Goal: Task Accomplishment & Management: Use online tool/utility

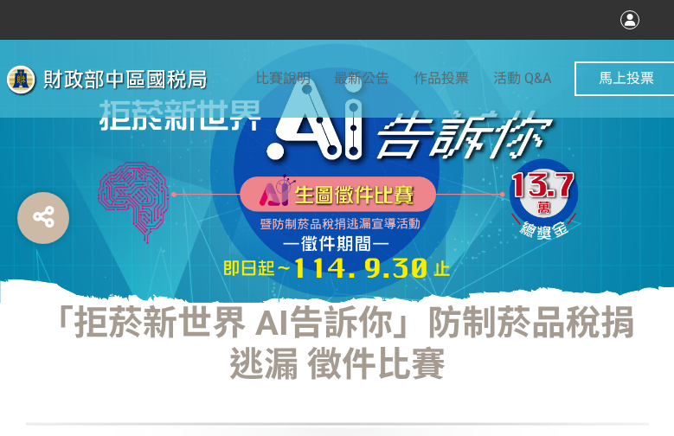
select select "vote"
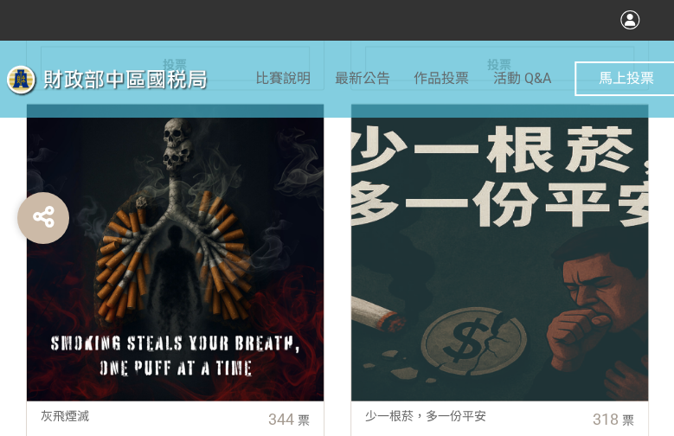
scroll to position [952, 0]
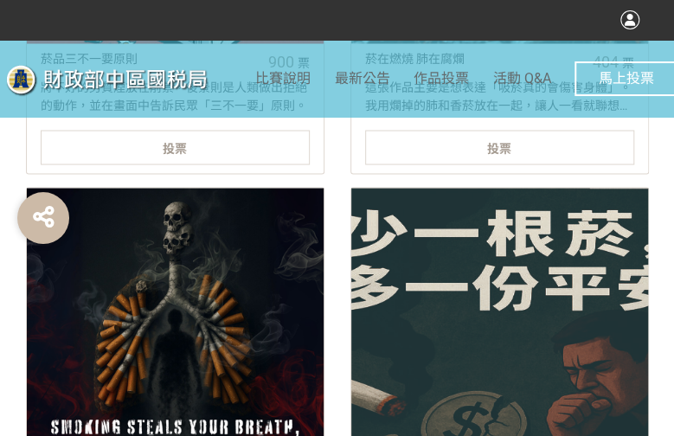
click at [207, 133] on div "投票" at bounding box center [175, 147] width 269 height 35
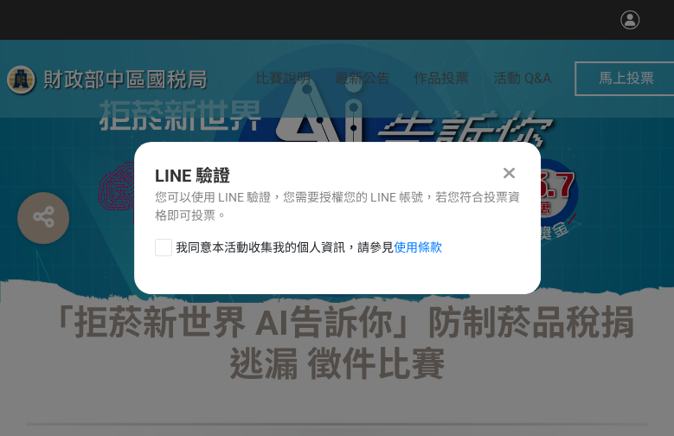
click at [160, 250] on div at bounding box center [163, 247] width 17 height 17
checkbox input "true"
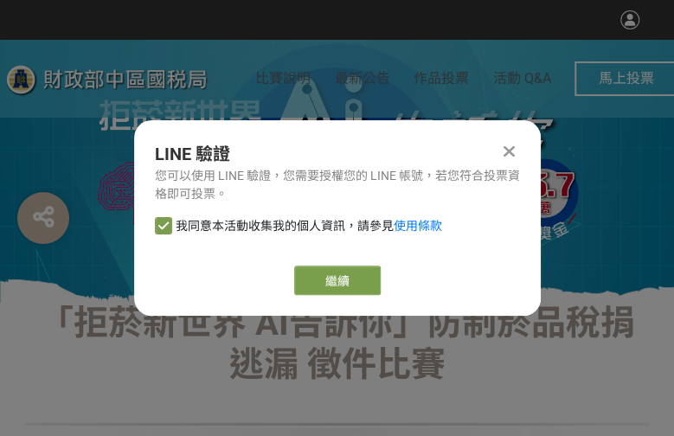
drag, startPoint x: 365, startPoint y: 281, endPoint x: 533, endPoint y: 269, distance: 168.4
click at [364, 282] on button "繼續" at bounding box center [337, 280] width 87 height 29
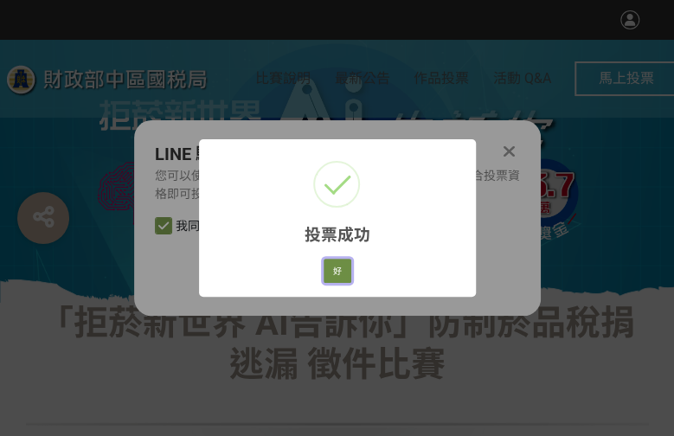
click at [328, 269] on button "好" at bounding box center [338, 271] width 28 height 24
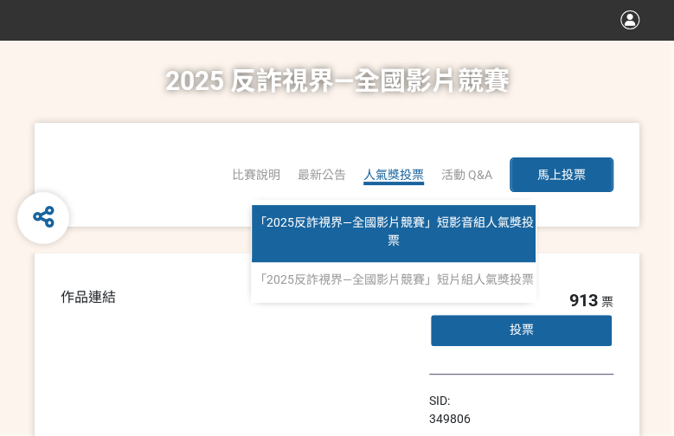
click at [394, 236] on span "「2025反詐視界—全國影片競賽」短影音組人氣獎投票" at bounding box center [395, 232] width 280 height 32
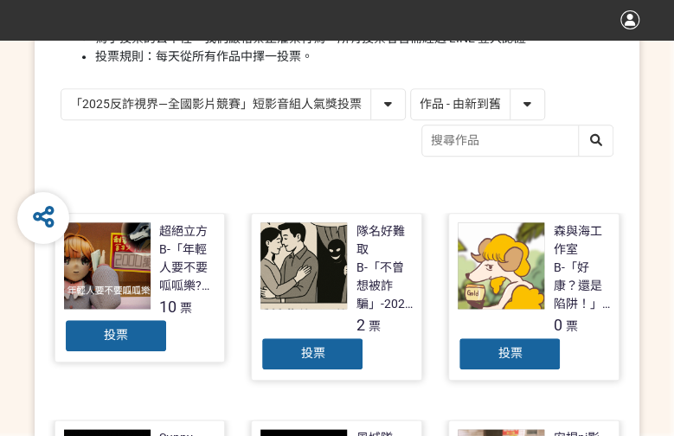
scroll to position [260, 0]
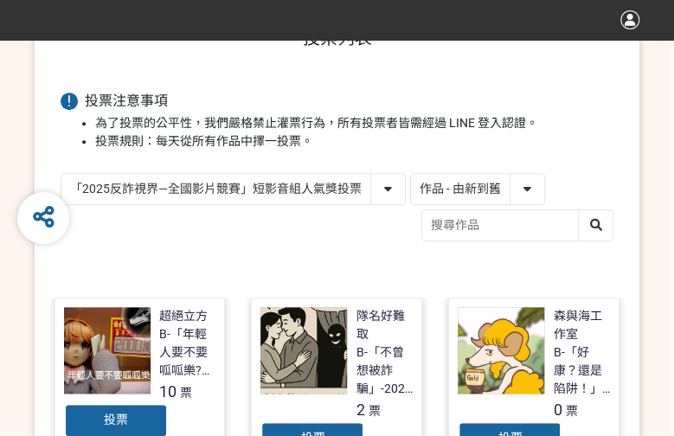
click at [462, 195] on select "作品 - 由新到舊 作品 - 由舊到新 票數 - 由多到少 票數 - 由少到多" at bounding box center [477, 189] width 133 height 30
select select "vote"
click at [411, 174] on select "作品 - 由新到舊 作品 - 由舊到新 票數 - 由多到少 票數 - 由少到多" at bounding box center [477, 189] width 133 height 30
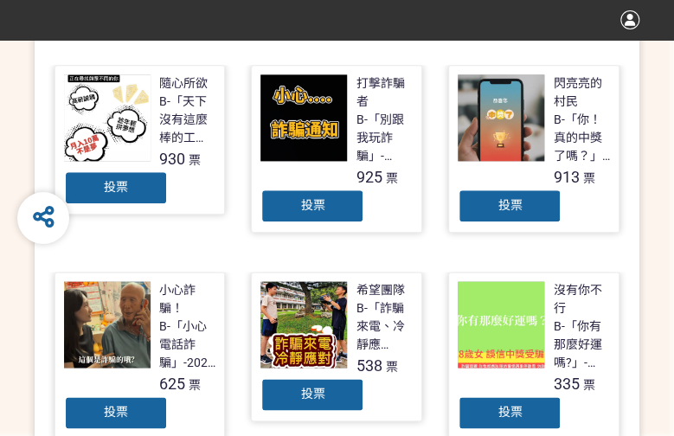
scroll to position [519, 0]
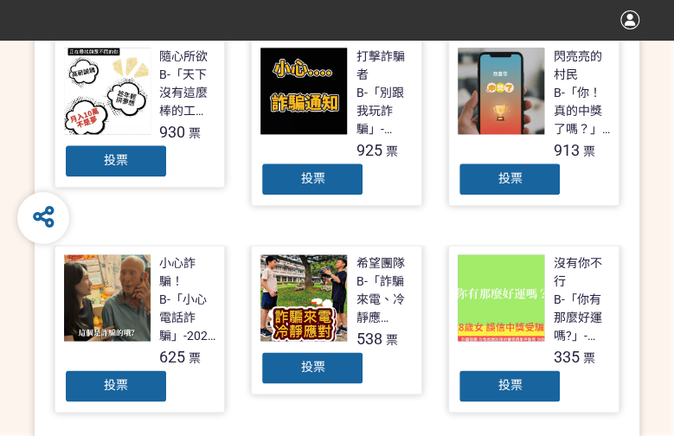
click at [136, 158] on div "投票" at bounding box center [116, 161] width 104 height 35
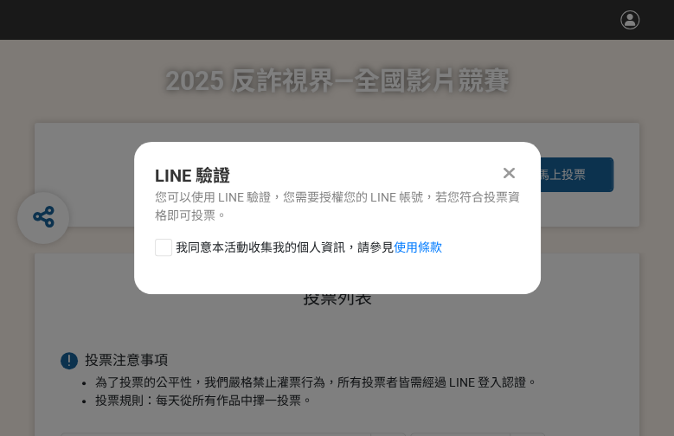
click at [160, 251] on div at bounding box center [163, 247] width 17 height 17
checkbox input "true"
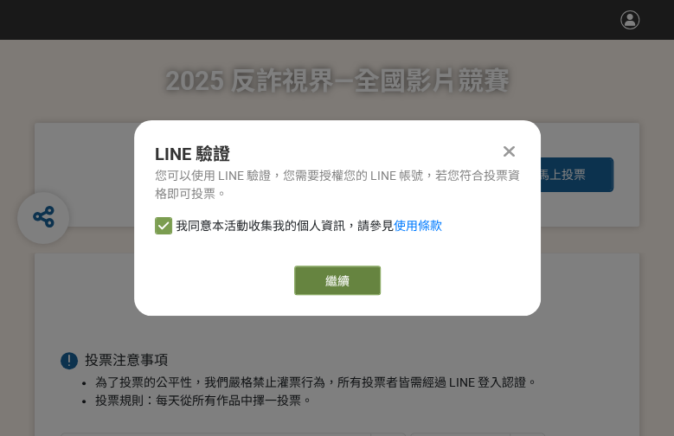
click at [312, 275] on button "繼續" at bounding box center [337, 280] width 87 height 29
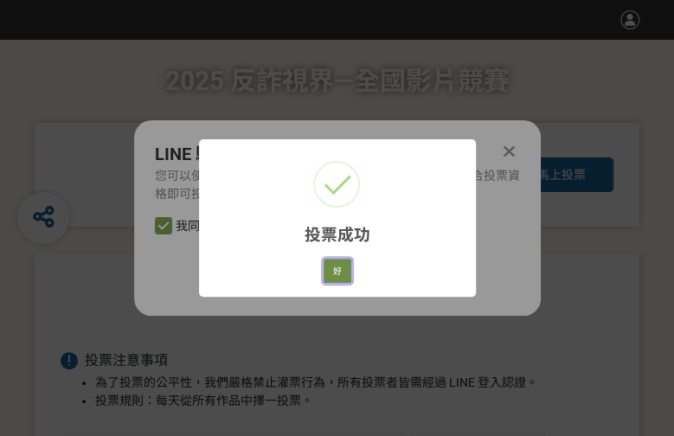
click at [344, 272] on button "好" at bounding box center [338, 271] width 28 height 24
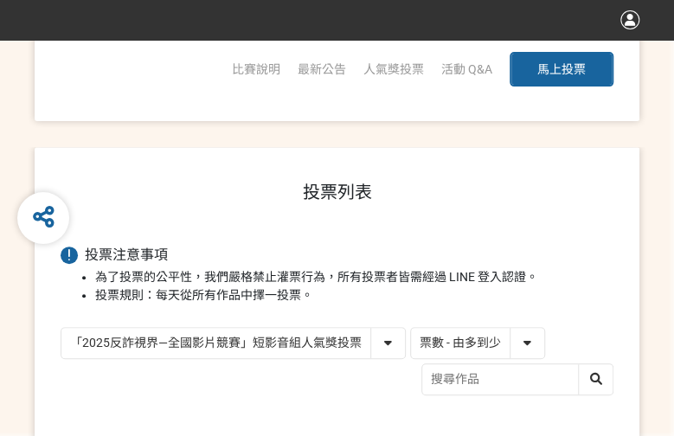
scroll to position [338, 0]
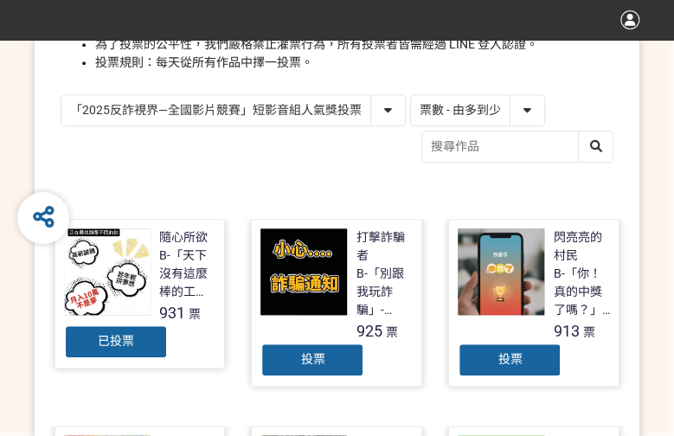
click at [374, 103] on select "「2025反詐視界—全國影片競賽」短影音組人氣獎投票 「2025反詐視界—全國影片競賽」短片組人氣獎投票" at bounding box center [233, 110] width 344 height 30
select select "13146"
click at [61, 95] on select "「2025反詐視界—全國影片競賽」短影音組人氣獎投票 「2025反詐視界—全國影片競賽」短片組人氣獎投票" at bounding box center [233, 110] width 344 height 30
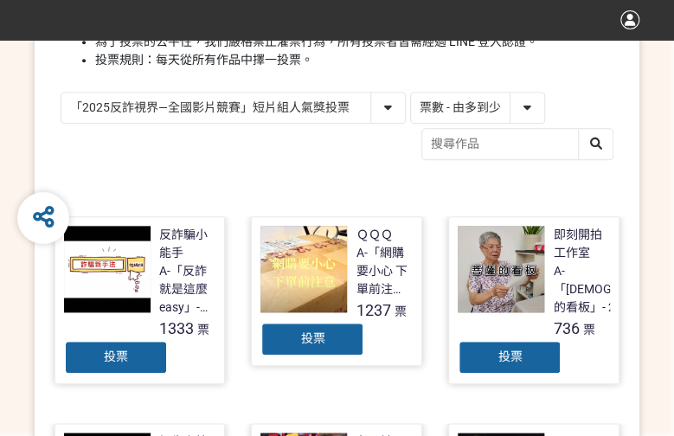
scroll to position [346, 0]
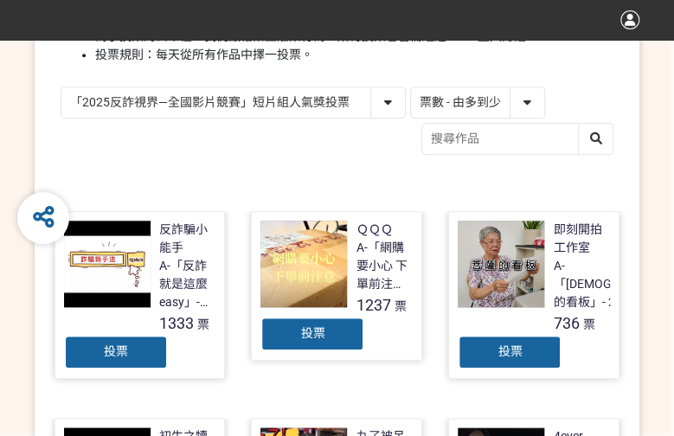
click at [106, 359] on div "投票" at bounding box center [116, 352] width 104 height 35
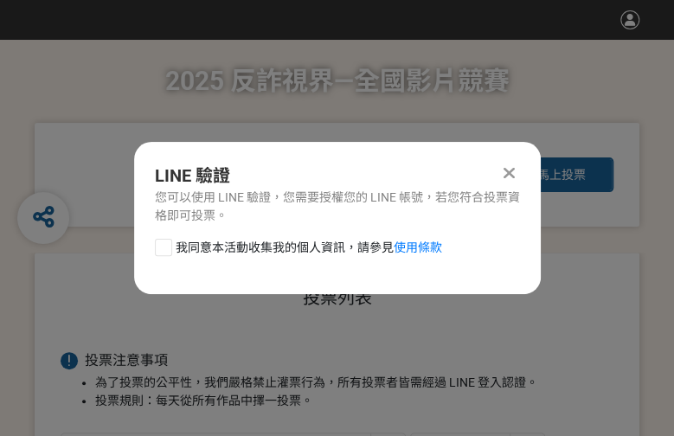
click at [159, 252] on div at bounding box center [163, 247] width 17 height 17
checkbox input "true"
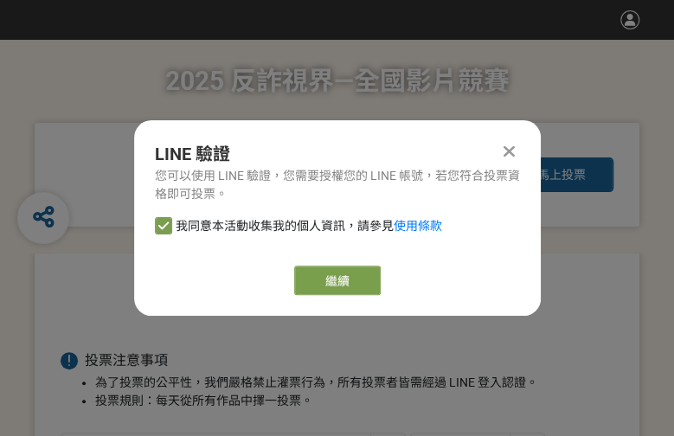
click at [390, 285] on div "繼續" at bounding box center [337, 280] width 365 height 29
click at [360, 277] on button "繼續" at bounding box center [337, 280] width 87 height 29
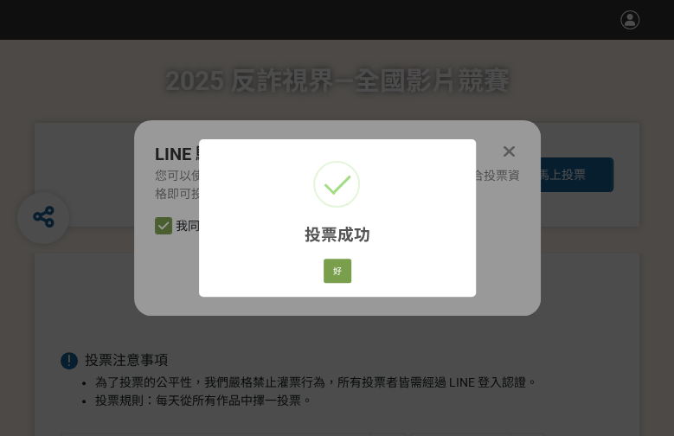
click at [354, 278] on div "投票成功 × 好 Cancel" at bounding box center [337, 217] width 277 height 157
click at [346, 275] on button "好" at bounding box center [338, 271] width 28 height 24
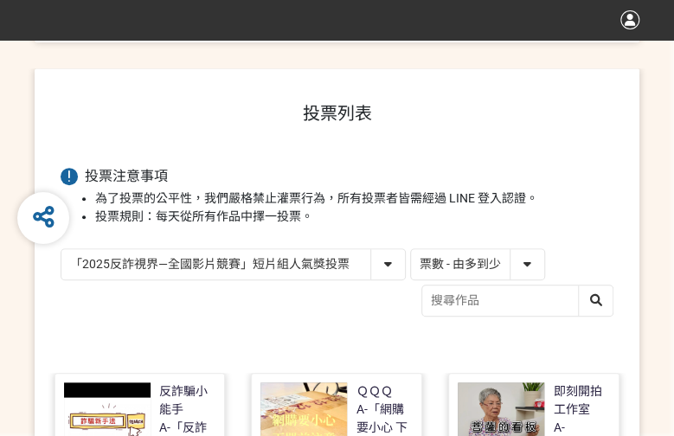
scroll to position [247, 0]
